Goal: Task Accomplishment & Management: Manage account settings

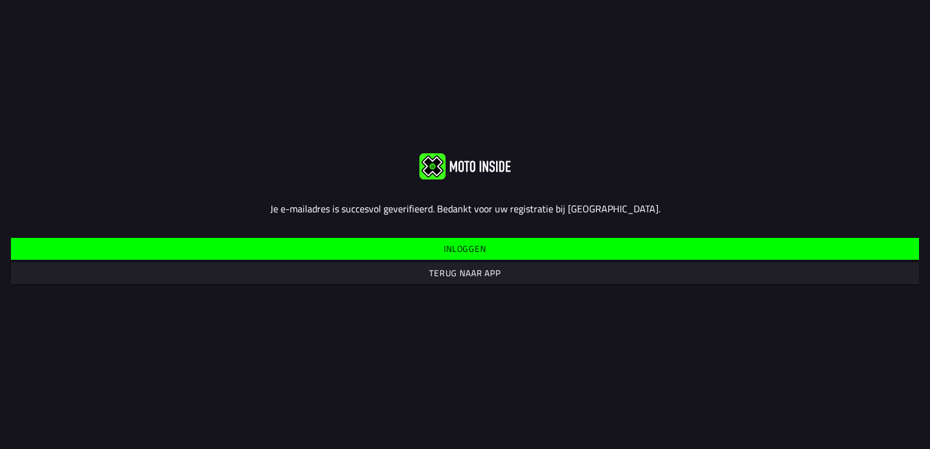
click at [0, 0] on slot "Inloggen" at bounding box center [0, 0] width 0 height 0
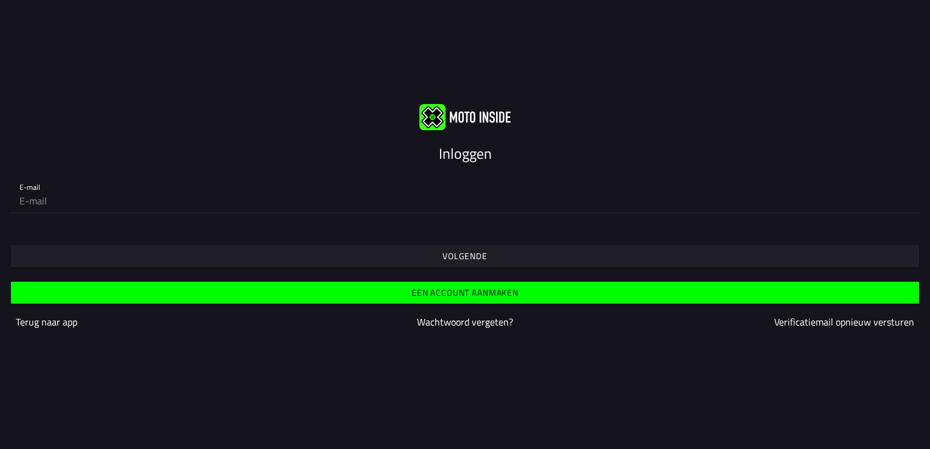
click at [51, 206] on input "email" at bounding box center [464, 201] width 891 height 24
type input "[PERSON_NAME][EMAIL_ADDRESS][PERSON_NAME][DOMAIN_NAME]"
click at [0, 0] on slot "Volgende" at bounding box center [0, 0] width 0 height 0
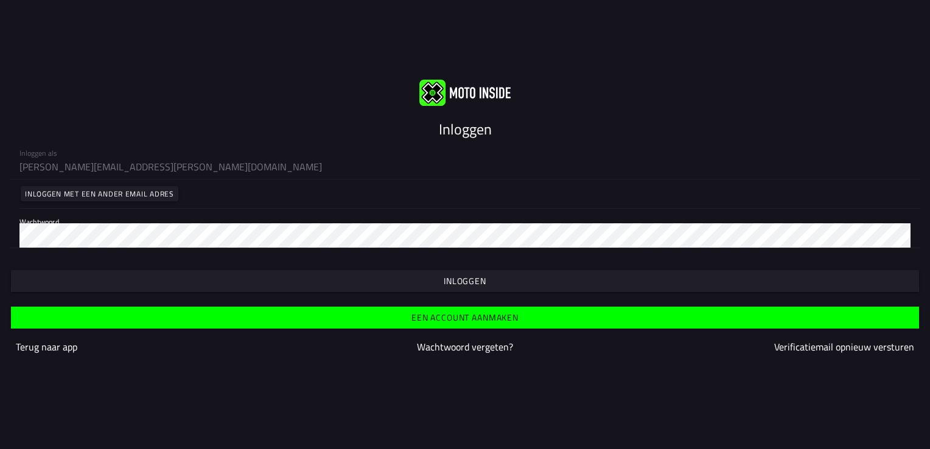
click at [463, 273] on span "button" at bounding box center [464, 281] width 889 height 22
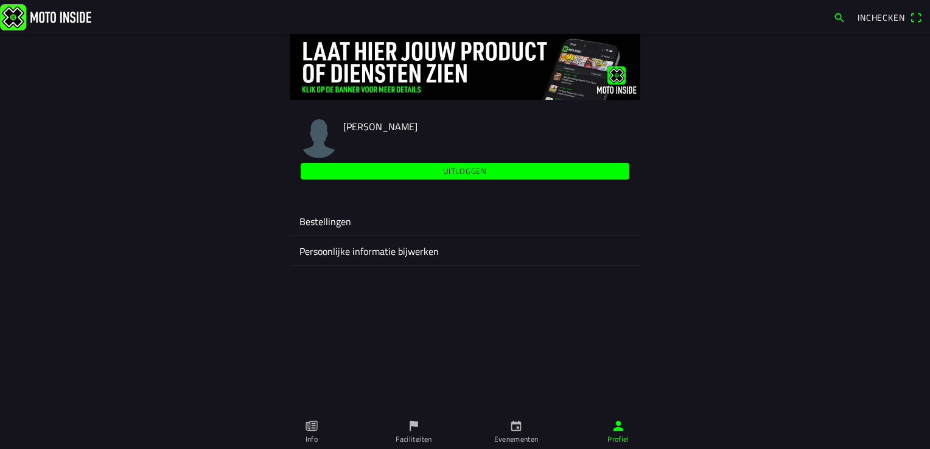
click at [335, 218] on ion-label "Bestellingen" at bounding box center [464, 221] width 331 height 15
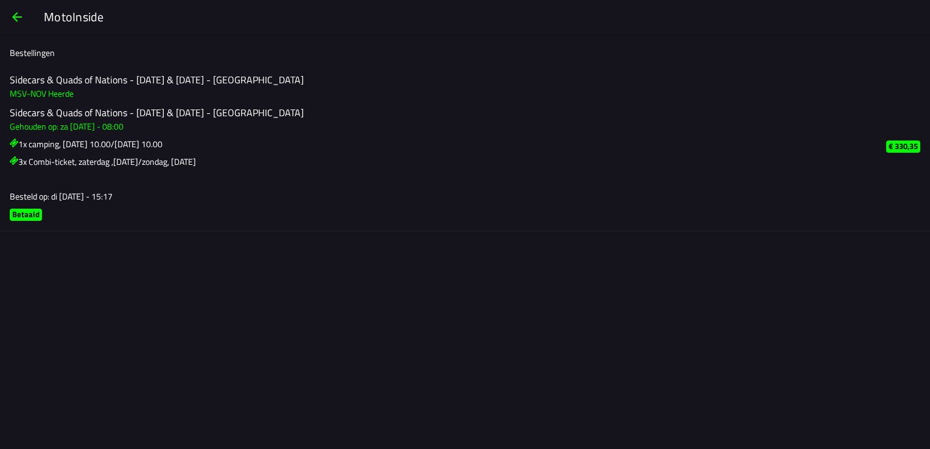
click at [19, 13] on span "button" at bounding box center [17, 16] width 15 height 29
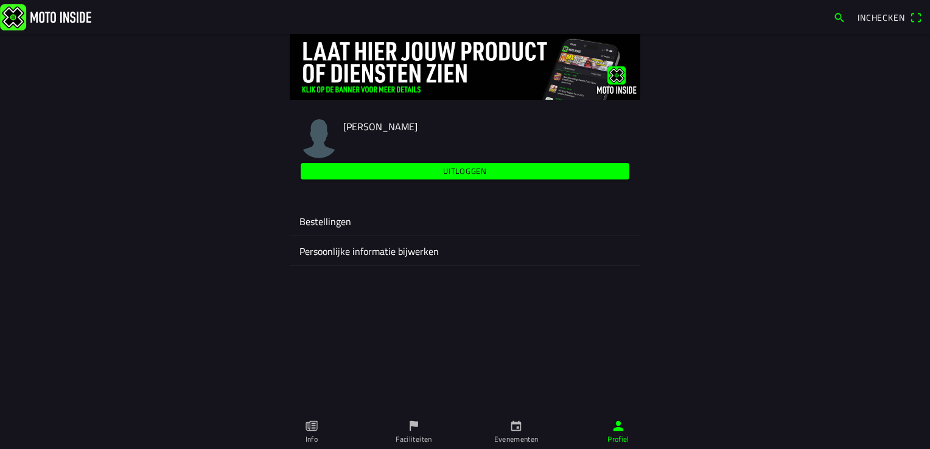
click at [368, 251] on ion-label "Persoonlijke informatie bijwerken" at bounding box center [464, 251] width 331 height 15
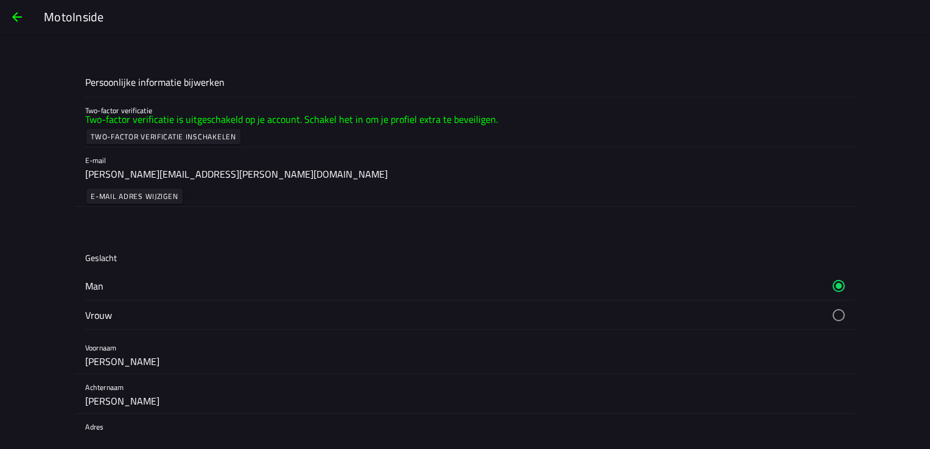
click at [15, 12] on span "button" at bounding box center [17, 16] width 15 height 29
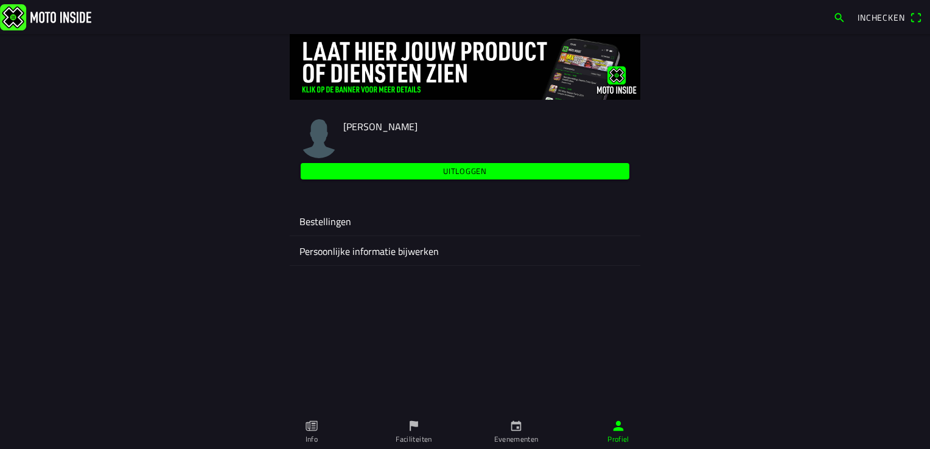
click at [318, 220] on ion-label "Bestellingen" at bounding box center [464, 221] width 331 height 15
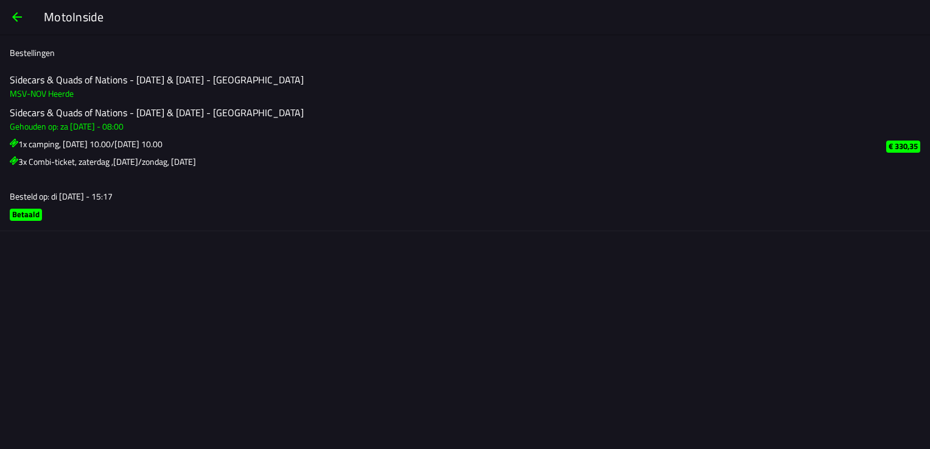
click at [15, 21] on span "button" at bounding box center [17, 16] width 15 height 29
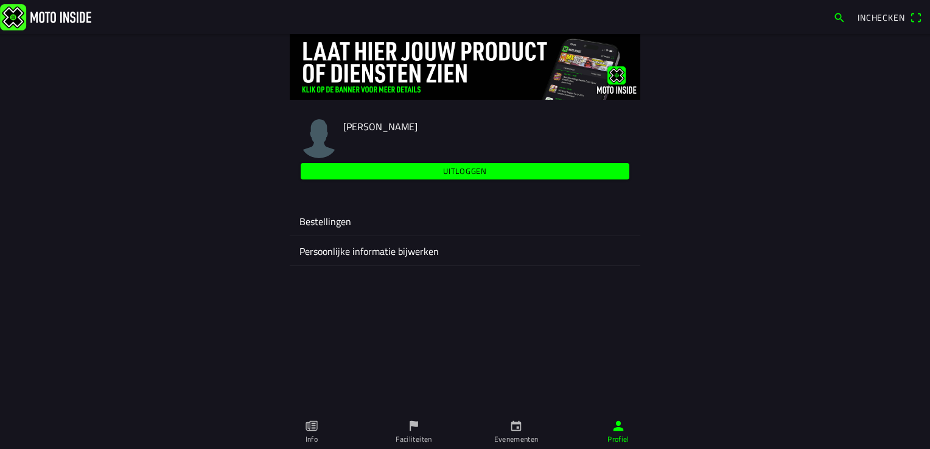
click at [0, 0] on slot "Uitloggen" at bounding box center [0, 0] width 0 height 0
